Goal: Transaction & Acquisition: Purchase product/service

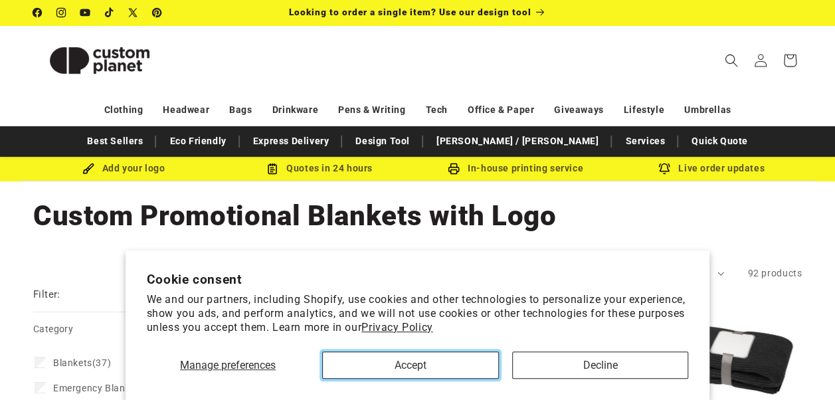
click at [434, 373] on button "Accept" at bounding box center [410, 364] width 177 height 27
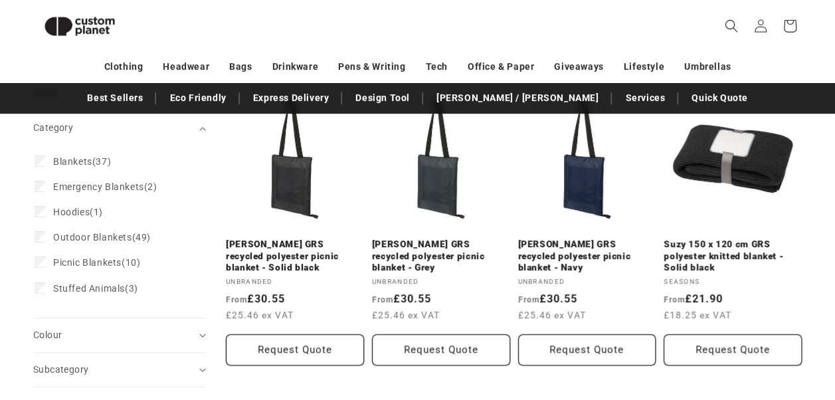
scroll to position [185, 0]
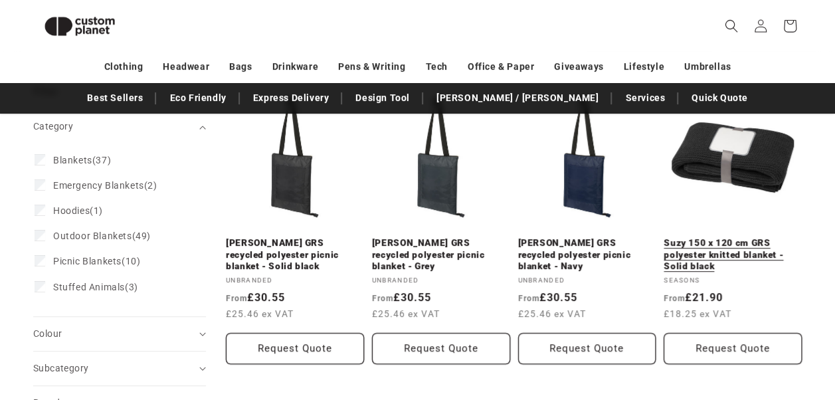
click at [703, 237] on link "Suzy 150 x 120 cm GRS polyester knitted blanket - Solid black" at bounding box center [732, 254] width 138 height 35
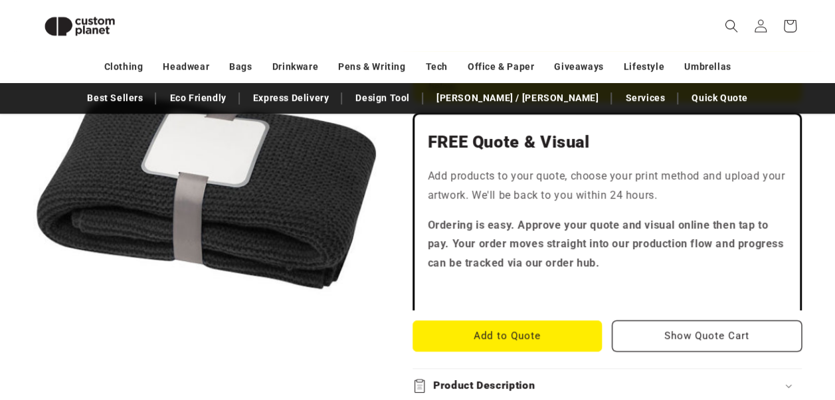
scroll to position [411, 0]
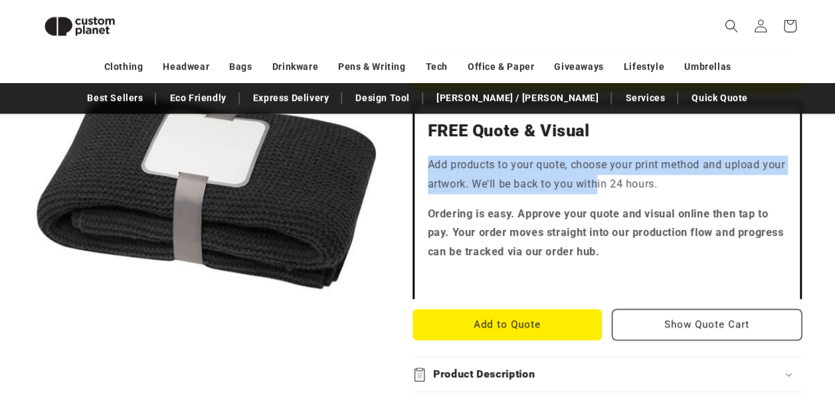
drag, startPoint x: 428, startPoint y: 163, endPoint x: 623, endPoint y: 174, distance: 195.6
click at [623, 174] on p "Add products to your quote, choose your print method and upload your artwork. W…" at bounding box center [607, 174] width 359 height 39
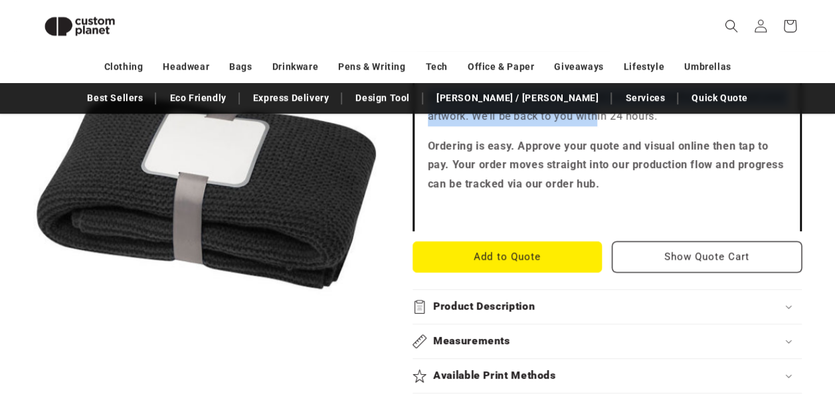
scroll to position [480, 0]
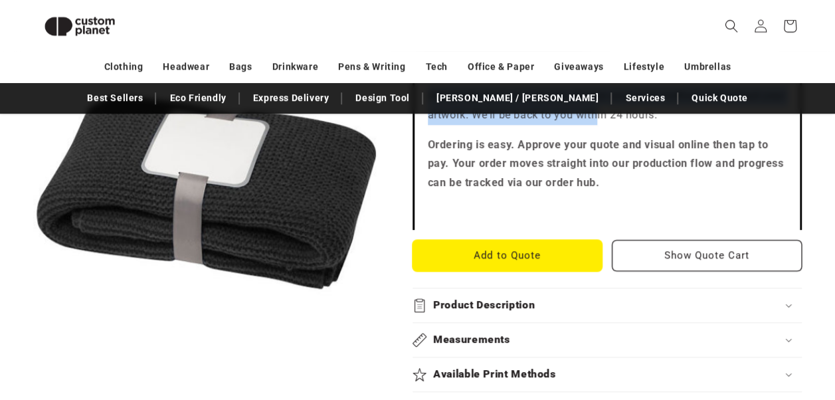
click at [540, 254] on button "Add to Quote" at bounding box center [507, 255] width 190 height 31
